Goal: Task Accomplishment & Management: Complete application form

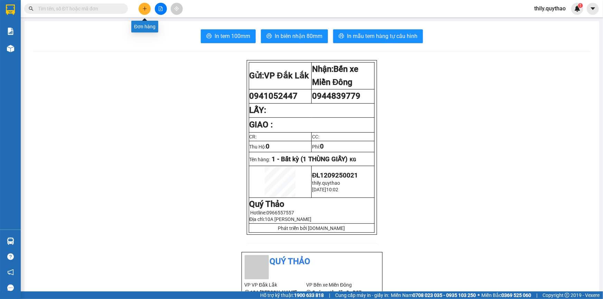
click at [148, 11] on button at bounding box center [145, 9] width 12 height 12
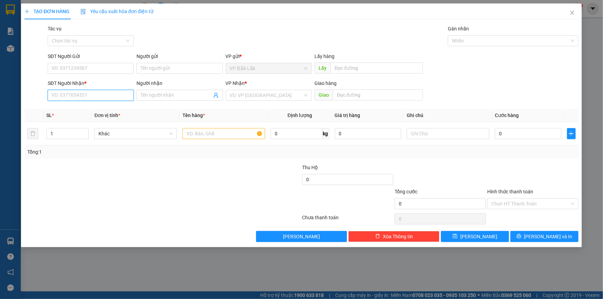
click at [92, 100] on input "SĐT Người Nhận *" at bounding box center [91, 95] width 86 height 11
type input "0983500419"
click at [85, 107] on div "0983500419" at bounding box center [91, 109] width 78 height 8
type input "CHƠN THÀNH"
type input "0"
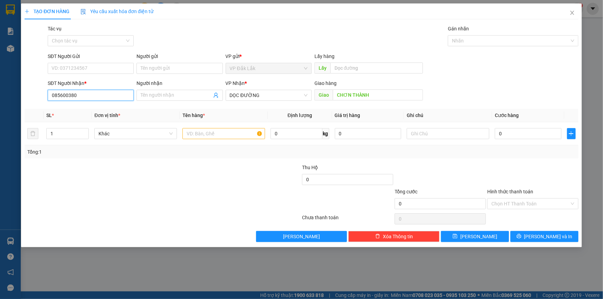
type input "0856003803"
drag, startPoint x: 88, startPoint y: 99, endPoint x: 48, endPoint y: 93, distance: 40.3
click at [48, 93] on input "0856003803" at bounding box center [91, 95] width 86 height 11
paste input "0856003803"
type input "0856003803"
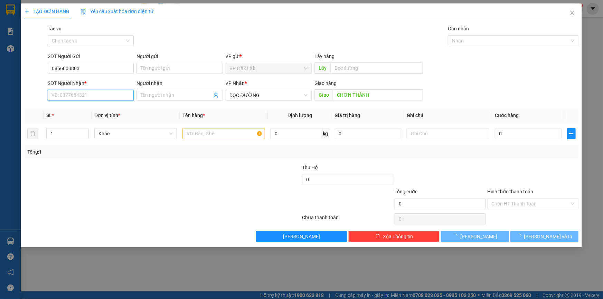
click at [91, 98] on input "SĐT Người Nhận *" at bounding box center [91, 95] width 86 height 11
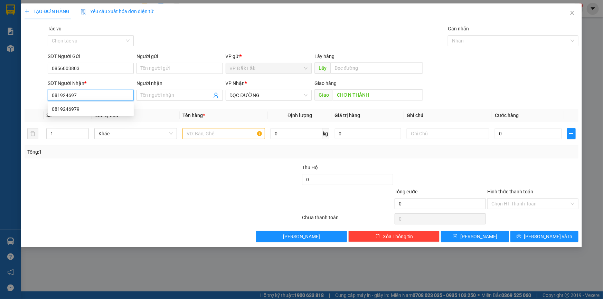
type input "0819246979"
click at [74, 109] on div "0819246979" at bounding box center [91, 109] width 78 height 8
type input "0819246979"
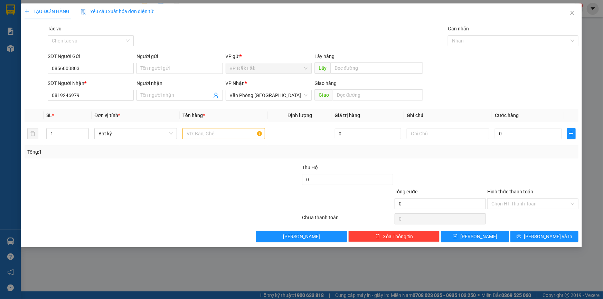
click at [268, 182] on div at bounding box center [255, 176] width 93 height 24
click at [236, 136] on input "text" at bounding box center [223, 133] width 83 height 11
type input "1 BÌ THƯ ( CĂN CƯỚC CÔNG DÂN)"
click at [534, 203] on input "Hình thức thanh toán" at bounding box center [530, 204] width 78 height 10
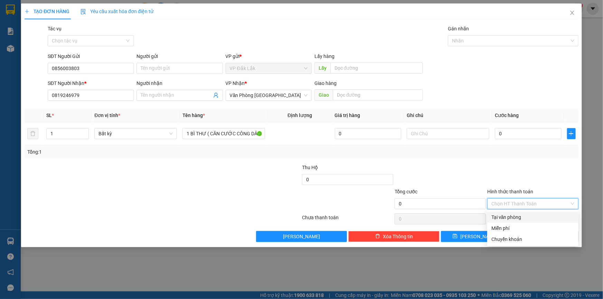
click at [531, 216] on div "Tại văn phòng" at bounding box center [532, 218] width 83 height 8
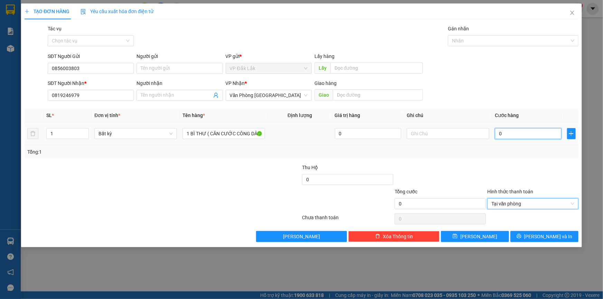
click at [500, 135] on input "0" at bounding box center [528, 133] width 67 height 11
type input "5"
type input "50"
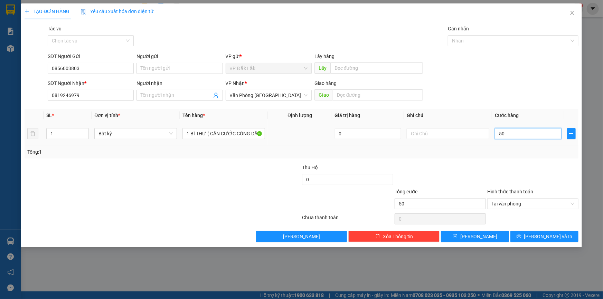
type input "500"
type input "5.000"
type input "50.000"
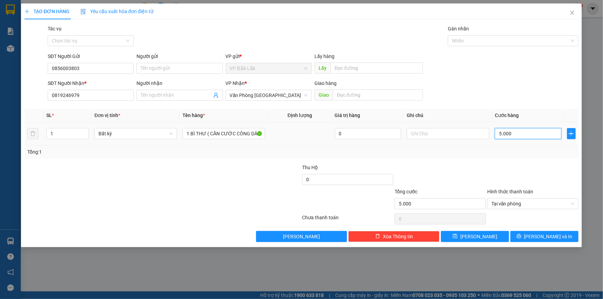
type input "50.000"
click at [545, 237] on span "[PERSON_NAME] và In" at bounding box center [548, 237] width 48 height 8
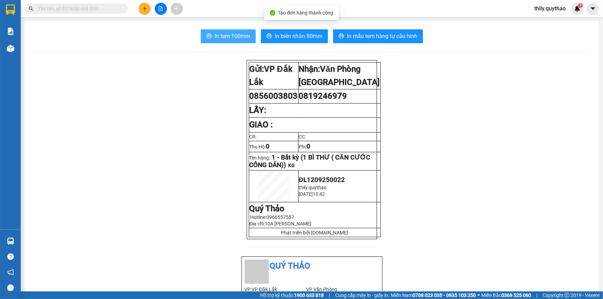
click at [228, 38] on span "In tem 100mm" at bounding box center [233, 36] width 36 height 9
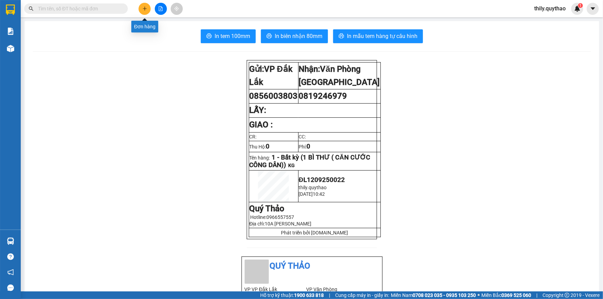
click at [145, 5] on button at bounding box center [145, 9] width 12 height 12
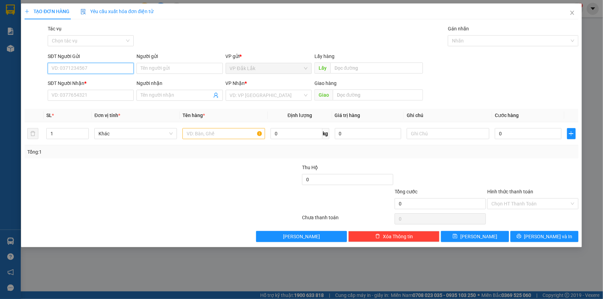
click at [114, 66] on input "SĐT Người Gửi" at bounding box center [91, 68] width 86 height 11
type input "0377904619"
click at [107, 84] on div "0377904619" at bounding box center [91, 82] width 78 height 8
type input "0983500419"
type input "CHƠN THÀNH"
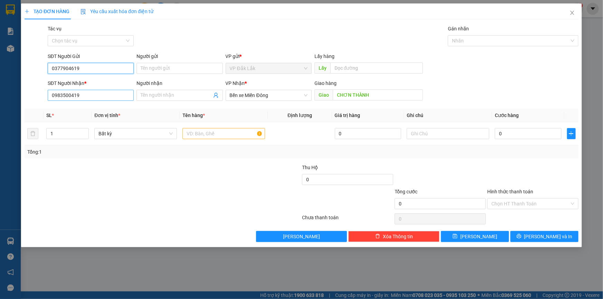
type input "0377904619"
click at [103, 95] on input "0983500419" at bounding box center [91, 95] width 86 height 11
click at [89, 110] on div "0983500419" at bounding box center [91, 109] width 78 height 8
click at [295, 96] on span "Bến xe Miền Đông" at bounding box center [269, 95] width 78 height 10
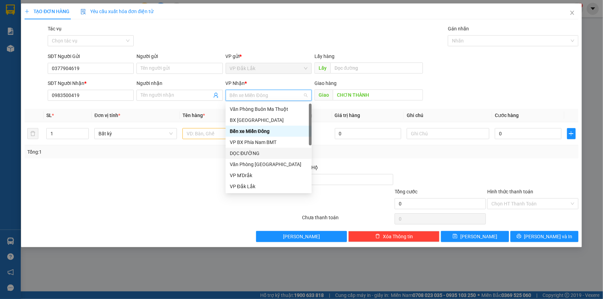
click at [269, 152] on div "DỌC ĐƯỜNG" at bounding box center [269, 154] width 78 height 8
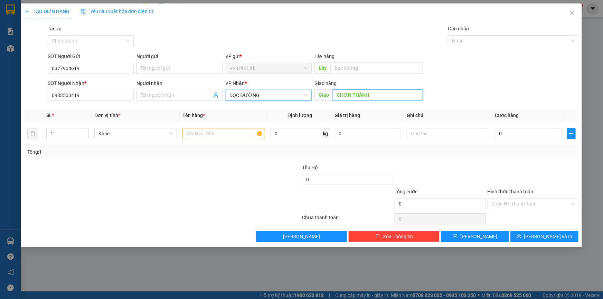
click at [334, 96] on input "CHƠN THÀNH" at bounding box center [378, 94] width 90 height 11
click at [335, 96] on input "CHƠN THÀNH" at bounding box center [378, 94] width 90 height 11
click at [335, 95] on input "CHƠN THÀNH" at bounding box center [378, 94] width 90 height 11
type input "CẦU VƯỢT CHƠN THÀNH"
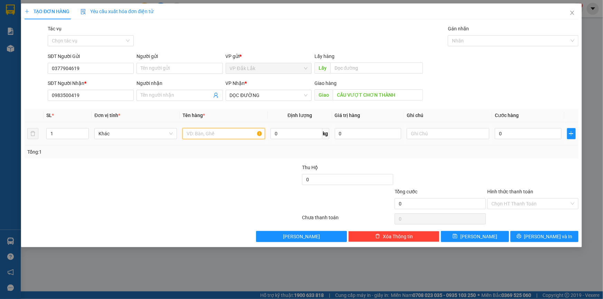
click at [202, 133] on input "text" at bounding box center [223, 133] width 83 height 11
type input "2 THÙNG GIẤY + 1 THÙNG XỐP"
click at [499, 135] on input "0" at bounding box center [528, 133] width 67 height 11
type input "2"
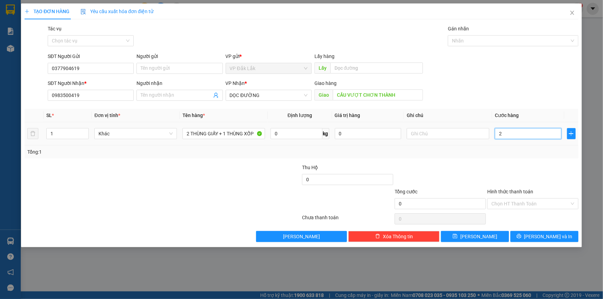
type input "2"
type input "29"
type input "290"
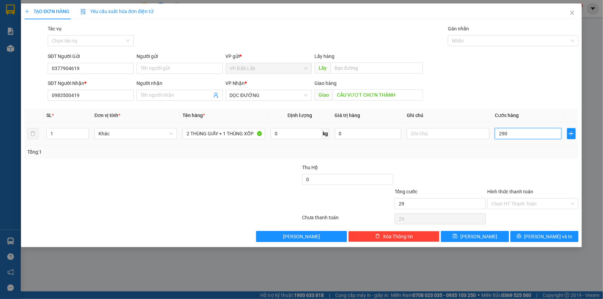
type input "290"
type input "2.900"
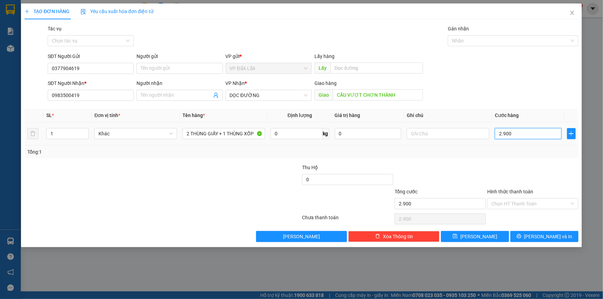
type input "29.000"
type input "290.000"
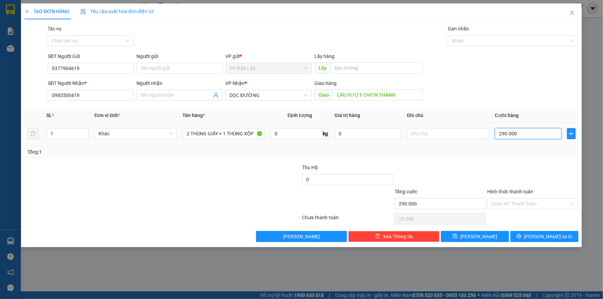
type input "290.000"
click at [553, 204] on input "Hình thức thanh toán" at bounding box center [530, 204] width 78 height 10
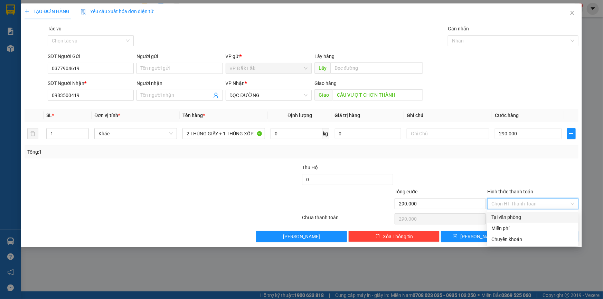
click at [554, 216] on div "Tại văn phòng" at bounding box center [532, 218] width 83 height 8
type input "0"
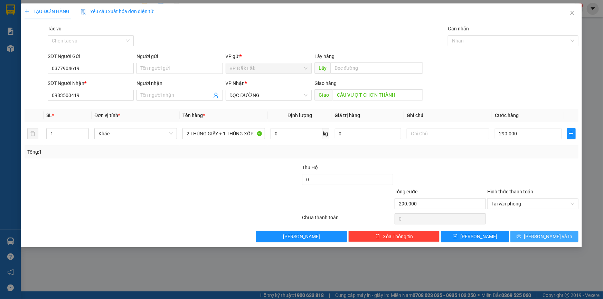
click at [549, 238] on span "[PERSON_NAME] và In" at bounding box center [548, 237] width 48 height 8
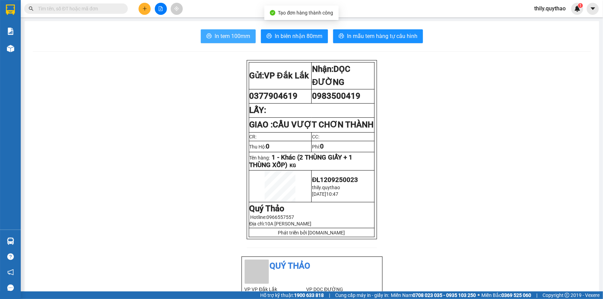
click at [244, 37] on span "In tem 100mm" at bounding box center [233, 36] width 36 height 9
click at [210, 35] on button "In tem 100mm" at bounding box center [228, 36] width 55 height 14
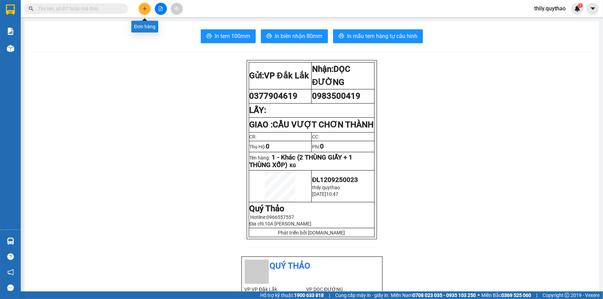
click at [147, 9] on button at bounding box center [145, 9] width 12 height 12
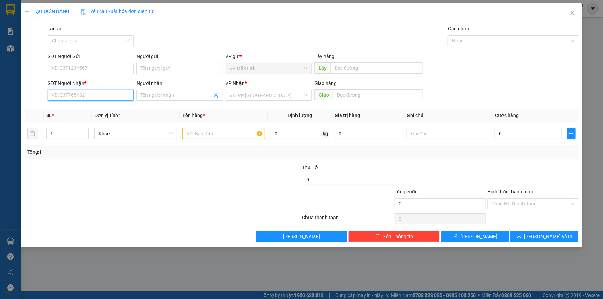
click at [95, 95] on input "SĐT Người Nhận *" at bounding box center [91, 95] width 86 height 11
click at [152, 90] on span at bounding box center [179, 95] width 86 height 11
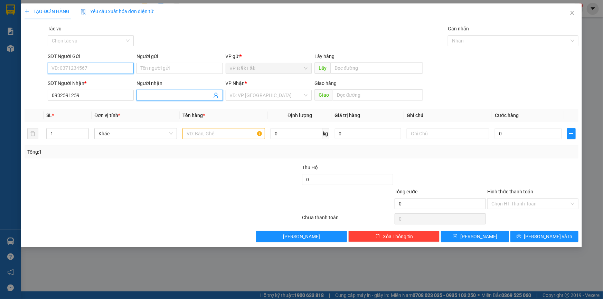
click at [113, 71] on input "SĐT Người Gửi" at bounding box center [91, 68] width 86 height 11
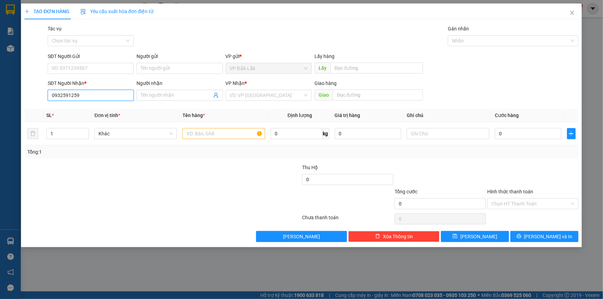
click at [100, 95] on input "0932591259" at bounding box center [91, 95] width 86 height 11
type input "0"
click at [297, 97] on input "search" at bounding box center [266, 95] width 73 height 10
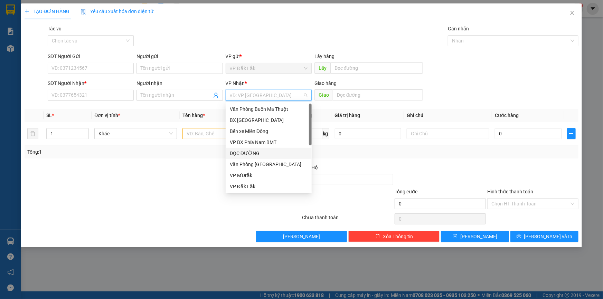
click at [269, 152] on div "DỌC ĐƯỜNG" at bounding box center [269, 154] width 78 height 8
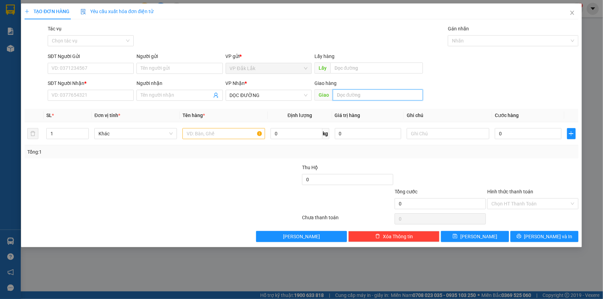
click at [353, 93] on input "text" at bounding box center [378, 94] width 90 height 11
type input "N4 SỞ SAO"
click at [228, 135] on input "text" at bounding box center [223, 133] width 83 height 11
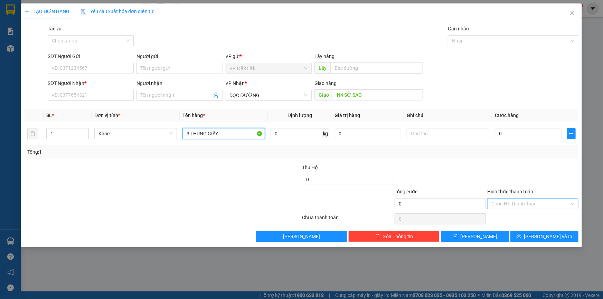
type input "3 THÙNG GIẤY"
click at [514, 205] on input "Hình thức thanh toán" at bounding box center [530, 204] width 78 height 10
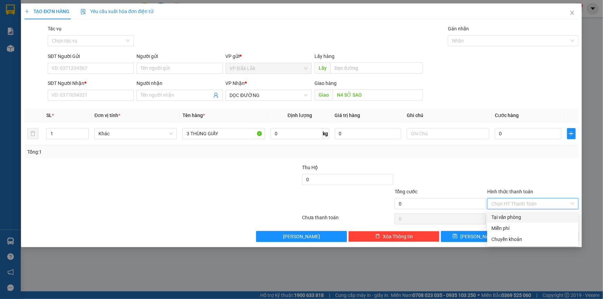
click at [521, 216] on div "Tại văn phòng" at bounding box center [532, 218] width 83 height 8
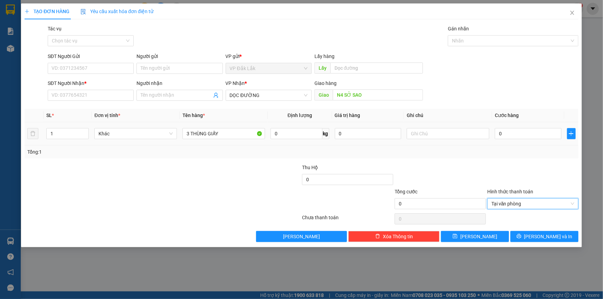
click at [492, 152] on div "Tổng: 1" at bounding box center [301, 152] width 548 height 8
click at [89, 95] on input "SĐT Người Nhận *" at bounding box center [91, 95] width 86 height 11
type input "0932591259"
click at [76, 68] on input "SĐT Người Gửi" at bounding box center [91, 68] width 86 height 11
click at [497, 136] on input "0" at bounding box center [528, 133] width 67 height 11
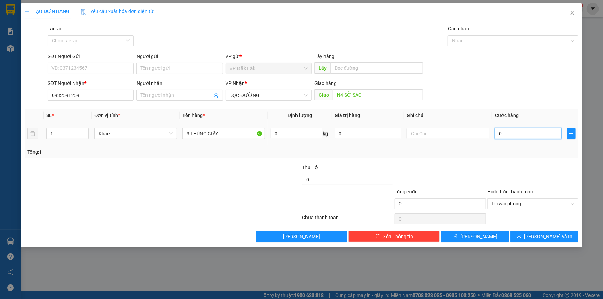
type input "3"
type input "30"
type input "300"
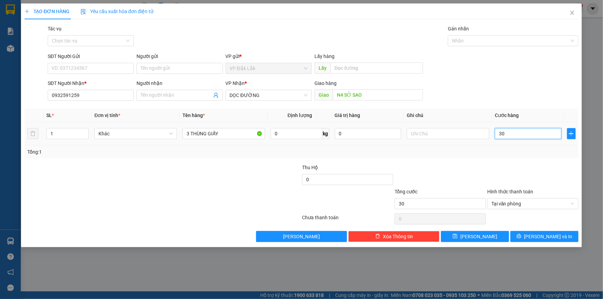
type input "300"
type input "3.000"
type input "30.000"
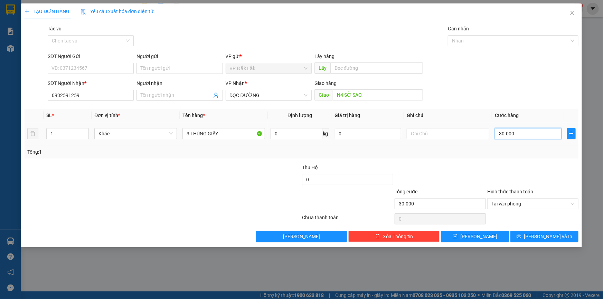
type input "300.000"
click at [118, 69] on input "SĐT Người Gửi" at bounding box center [91, 68] width 86 height 11
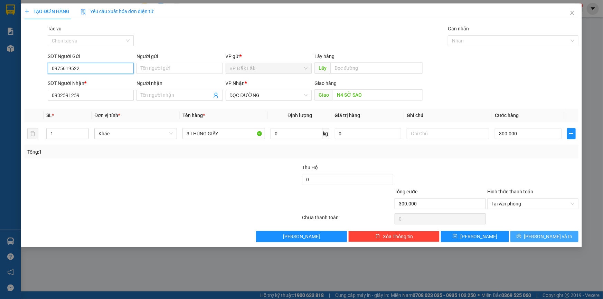
type input "0975619522"
click at [527, 237] on button "[PERSON_NAME] và In" at bounding box center [544, 236] width 68 height 11
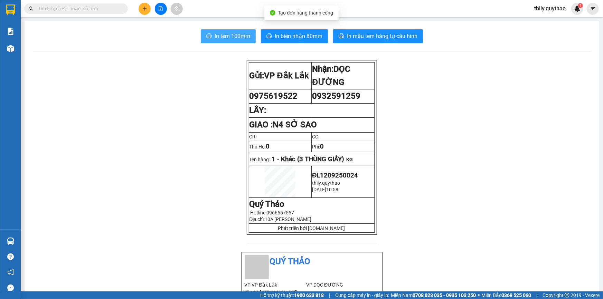
click at [239, 38] on span "In tem 100mm" at bounding box center [233, 36] width 36 height 9
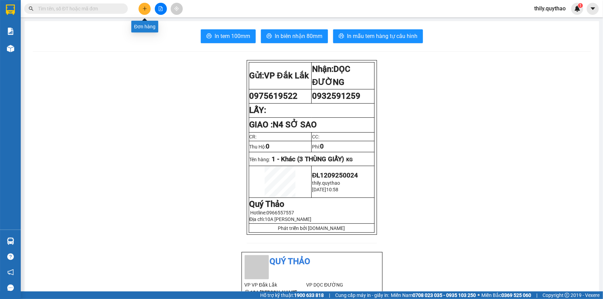
click at [141, 7] on button at bounding box center [145, 9] width 12 height 12
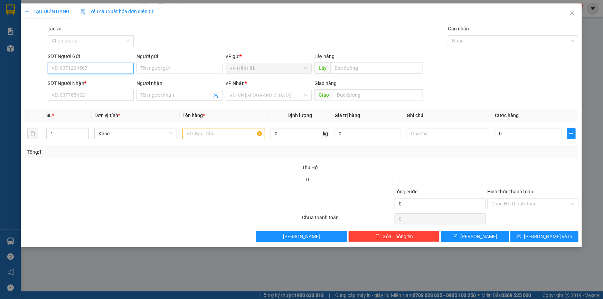
click at [110, 66] on input "SĐT Người Gửi" at bounding box center [91, 68] width 86 height 11
type input "0326795445"
click at [94, 85] on div "0326795445" at bounding box center [91, 82] width 78 height 8
type input "0359890030"
type input "SUỐI SÂU [GEOGRAPHIC_DATA]"
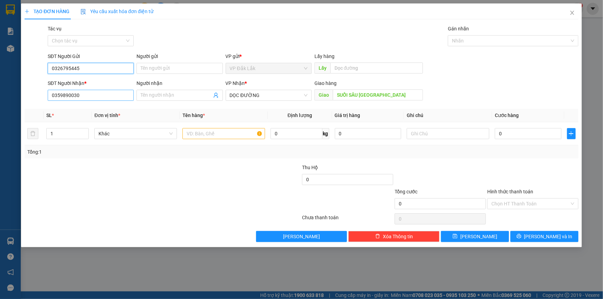
type input "0326795445"
click at [93, 99] on input "0359890030" at bounding box center [91, 95] width 86 height 11
click at [239, 138] on input "text" at bounding box center [223, 133] width 83 height 11
type input "1 THÙNG GIẤY"
click at [532, 205] on input "Hình thức thanh toán" at bounding box center [530, 204] width 78 height 10
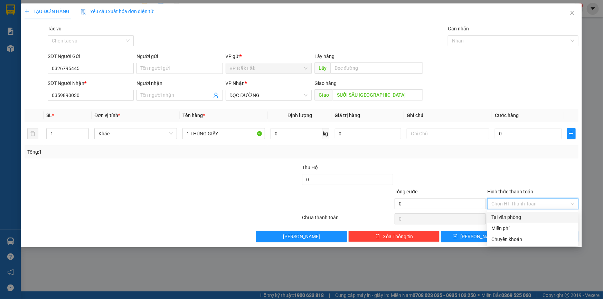
click at [529, 212] on div "Tại văn phòng" at bounding box center [532, 217] width 91 height 11
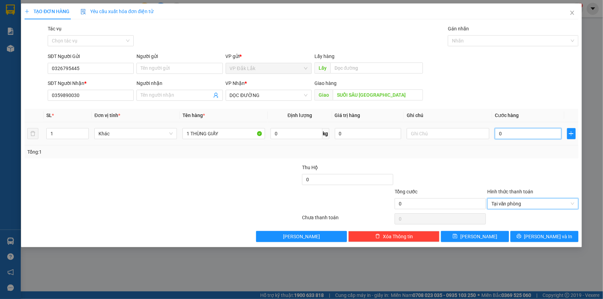
click at [498, 135] on input "0" at bounding box center [528, 133] width 67 height 11
type input "5"
type input "50"
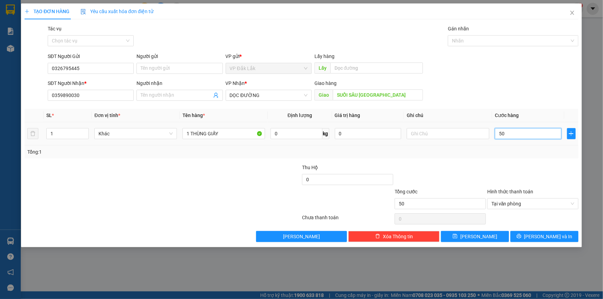
type input "500"
type input "5.000"
type input "50.000"
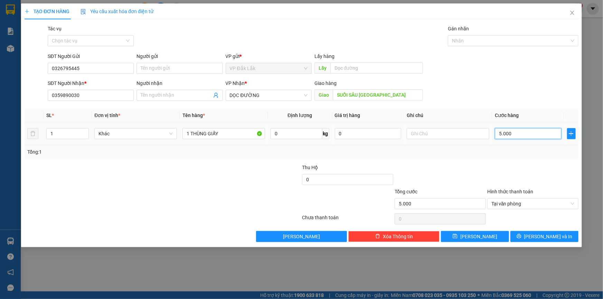
type input "50.000"
click at [530, 235] on button "[PERSON_NAME] và In" at bounding box center [544, 236] width 68 height 11
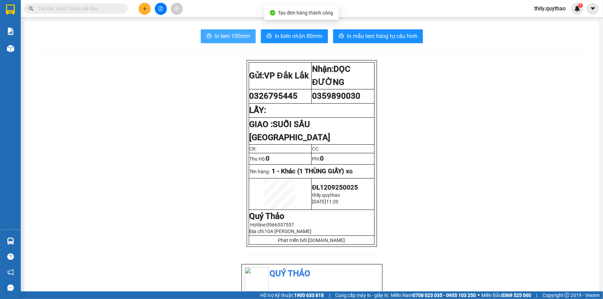
click at [224, 32] on span "In tem 100mm" at bounding box center [233, 36] width 36 height 9
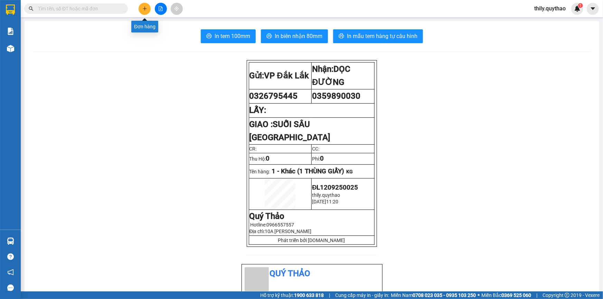
click at [148, 6] on button at bounding box center [145, 9] width 12 height 12
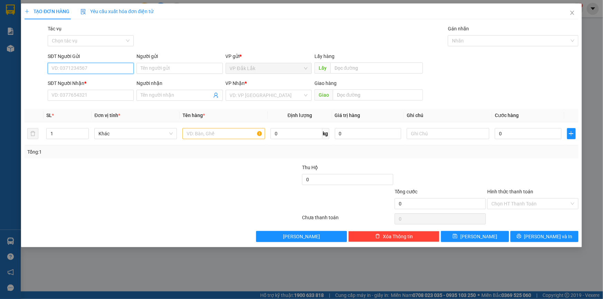
click at [52, 65] on input "SĐT Người Gửi" at bounding box center [91, 68] width 86 height 11
type input "0946162929"
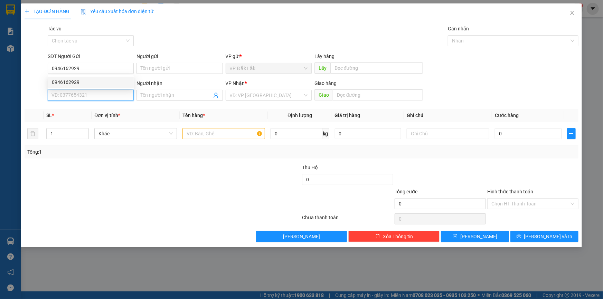
click at [72, 96] on input "SĐT Người Nhận *" at bounding box center [91, 95] width 86 height 11
type input "0395756434"
click at [234, 91] on input "search" at bounding box center [266, 95] width 73 height 10
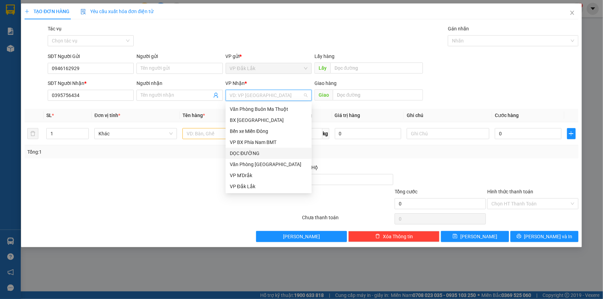
click at [246, 151] on div "DỌC ĐƯỜNG" at bounding box center [269, 154] width 78 height 8
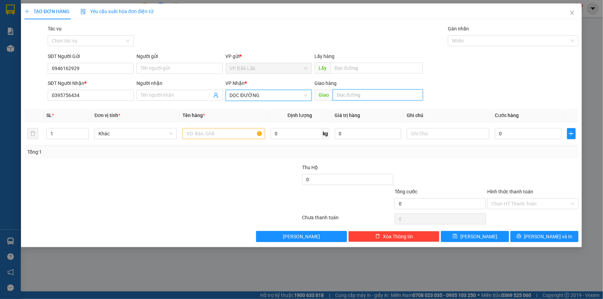
click at [372, 94] on input "text" at bounding box center [378, 94] width 90 height 11
click at [334, 97] on input "MIẾU ÔNG CÙ" at bounding box center [378, 94] width 90 height 11
type input "N4 MIẾU ÔNG CÙ"
click at [240, 134] on input "text" at bounding box center [223, 133] width 83 height 11
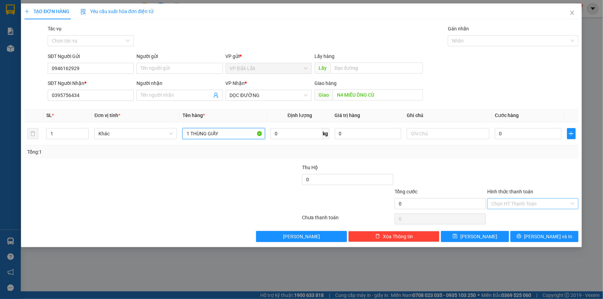
type input "1 THÙNG GIẤY"
click at [525, 203] on input "Hình thức thanh toán" at bounding box center [530, 204] width 78 height 10
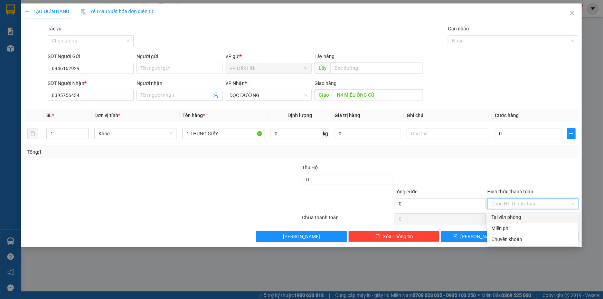
click at [524, 216] on div "Tại văn phòng" at bounding box center [532, 218] width 83 height 8
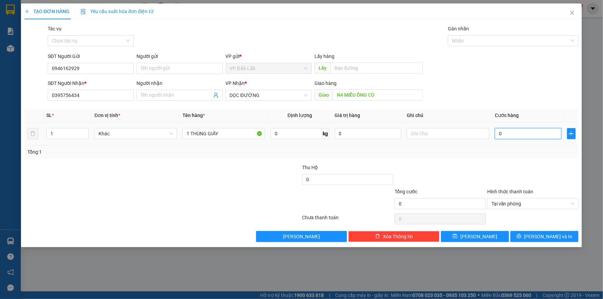
click at [495, 133] on input "0" at bounding box center [528, 133] width 67 height 11
type input "9"
type input "90"
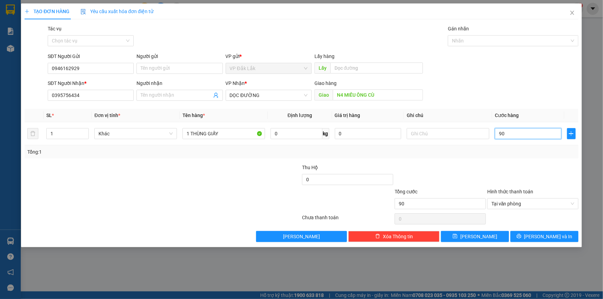
type input "900"
type input "9.000"
type input "90.000"
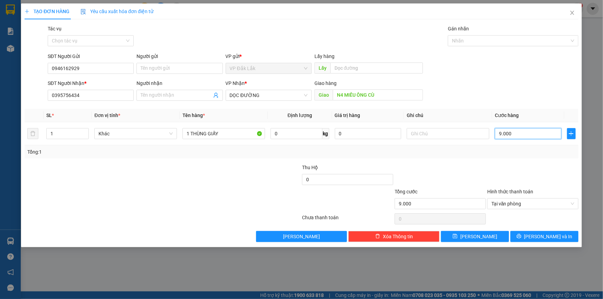
type input "90.000"
click at [559, 237] on button "[PERSON_NAME] và In" at bounding box center [544, 236] width 68 height 11
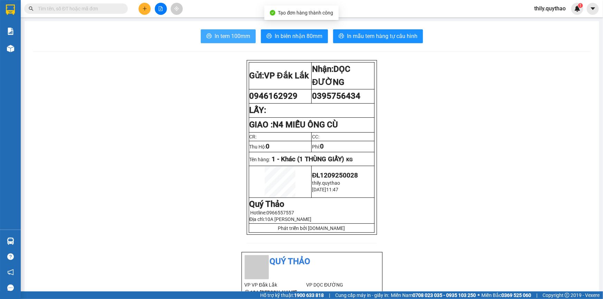
click at [215, 35] on span "In tem 100mm" at bounding box center [233, 36] width 36 height 9
